Goal: Task Accomplishment & Management: Use online tool/utility

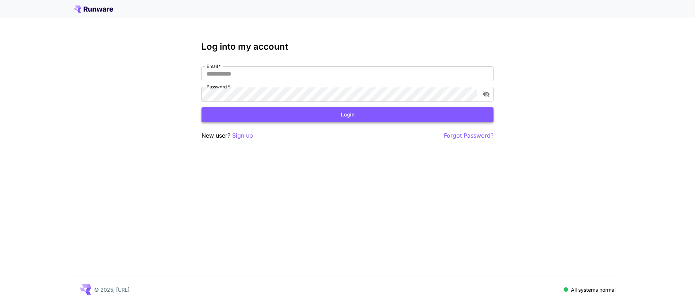
type input "**********"
click at [262, 116] on button "Login" at bounding box center [347, 114] width 292 height 15
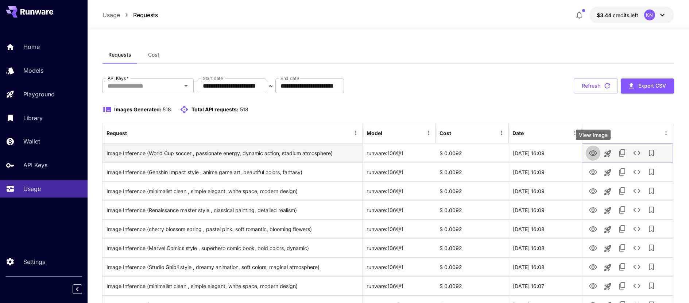
click at [591, 150] on icon "View Image" at bounding box center [593, 153] width 9 height 9
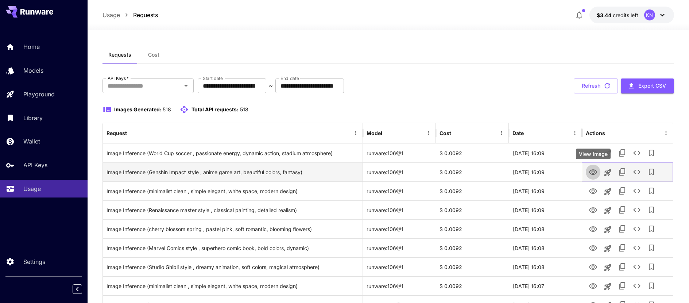
click at [597, 176] on button "View Image" at bounding box center [593, 171] width 15 height 15
click at [596, 173] on icon "View Image" at bounding box center [593, 171] width 8 height 5
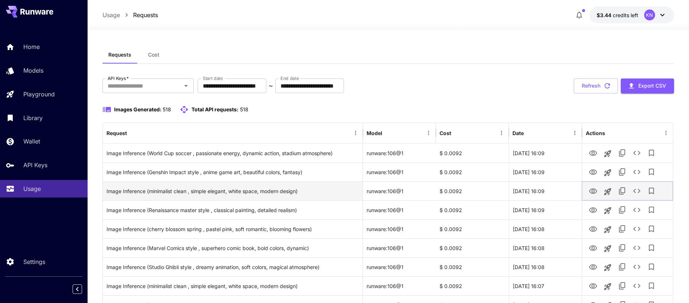
click at [592, 192] on icon "View Image" at bounding box center [593, 191] width 9 height 9
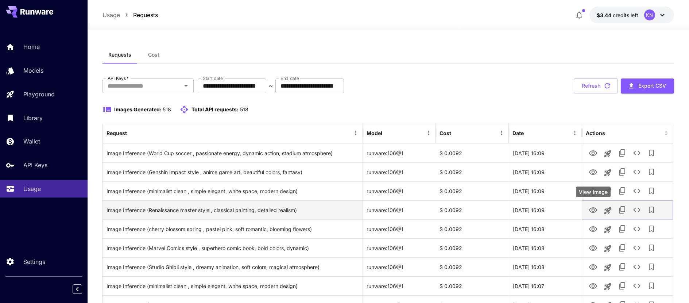
click at [593, 207] on icon "View Image" at bounding box center [593, 210] width 9 height 9
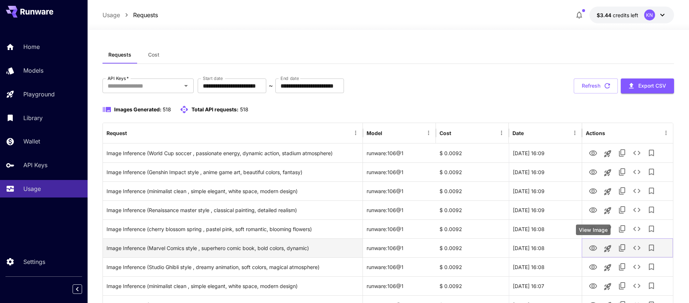
click at [597, 249] on icon "View Image" at bounding box center [593, 248] width 9 height 9
